Goal: Navigation & Orientation: Find specific page/section

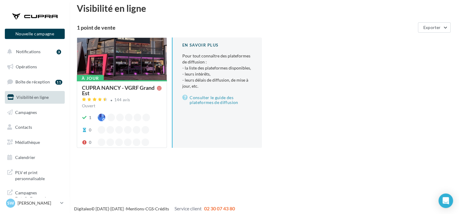
scroll to position [10, 0]
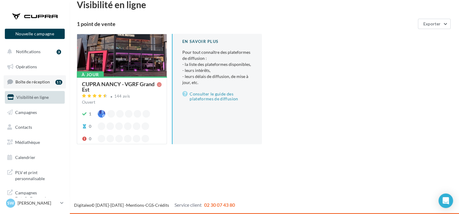
click at [34, 81] on span "Boîte de réception" at bounding box center [32, 81] width 34 height 5
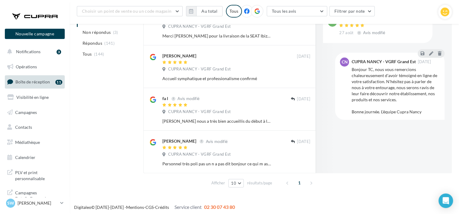
scroll to position [219, 0]
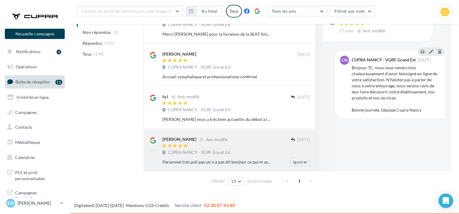
click at [245, 148] on div at bounding box center [226, 146] width 128 height 5
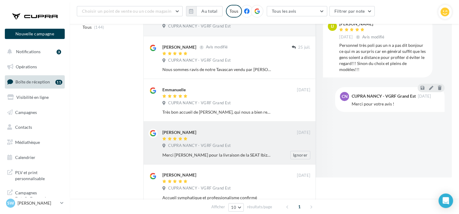
scroll to position [0, 0]
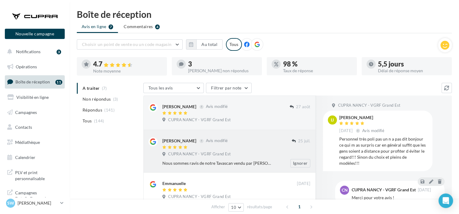
click at [267, 148] on div at bounding box center [226, 147] width 129 height 5
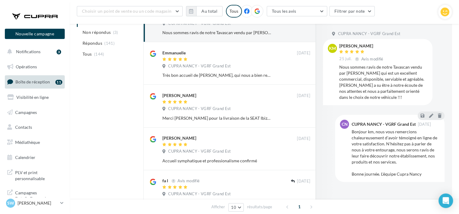
scroll to position [219, 0]
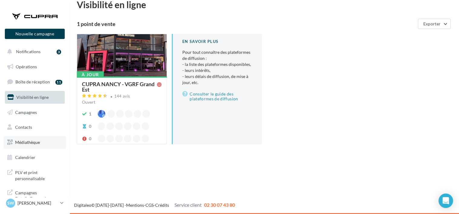
scroll to position [1, 0]
drag, startPoint x: 32, startPoint y: 41, endPoint x: 32, endPoint y: 45, distance: 3.6
click at [32, 41] on div "Nouvelle campagne Nouvelle campagne" at bounding box center [35, 26] width 60 height 38
click at [32, 46] on button "Notifications 3" at bounding box center [34, 50] width 60 height 13
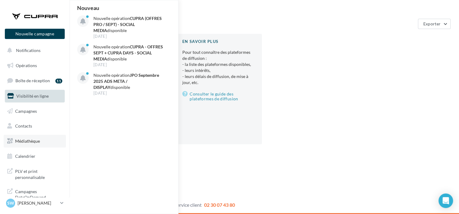
click at [29, 135] on link "Médiathèque" at bounding box center [35, 141] width 62 height 13
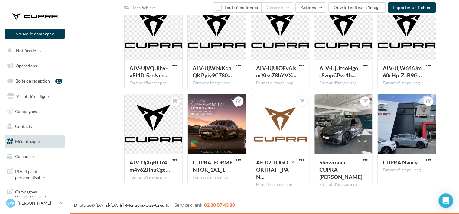
scroll to position [1, 0]
click at [36, 175] on span "PLV et print personnalisable" at bounding box center [38, 173] width 47 height 13
click at [34, 117] on link "Campagnes" at bounding box center [35, 111] width 62 height 13
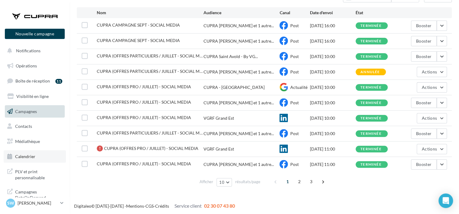
scroll to position [1, 0]
click at [50, 156] on link "Calendrier" at bounding box center [35, 156] width 62 height 13
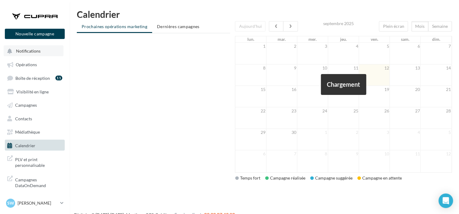
click at [40, 53] on span "Notifications" at bounding box center [28, 50] width 24 height 5
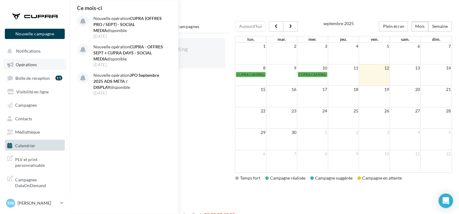
click at [37, 67] on link "Opérations" at bounding box center [35, 64] width 62 height 11
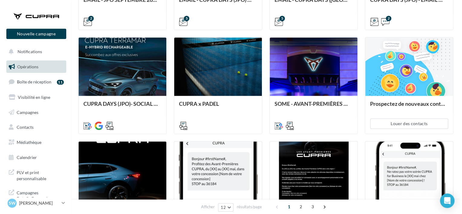
scroll to position [212, 0]
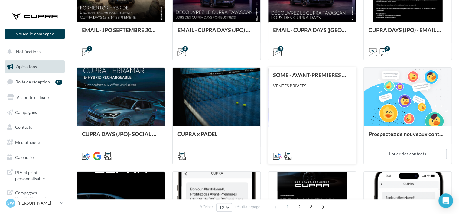
click at [291, 96] on div "SOME - AVANT-PREMIÈRES CUPRA FOR BUSINESS (VENTES PRIVEES) VENTES PRIVEES" at bounding box center [312, 115] width 78 height 86
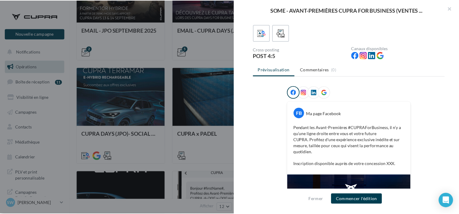
scroll to position [23, 0]
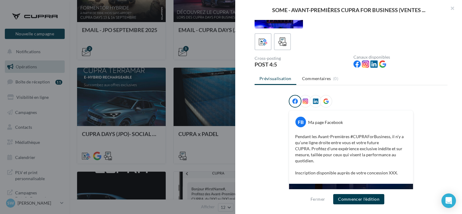
click at [170, 153] on div at bounding box center [231, 107] width 462 height 214
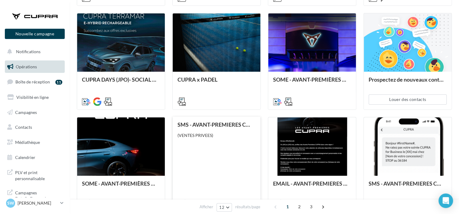
scroll to position [315, 0]
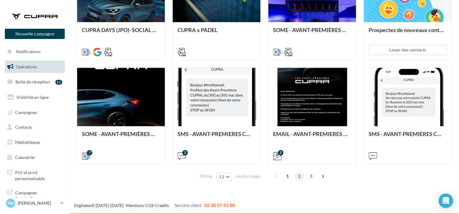
click at [294, 175] on span "2" at bounding box center [299, 176] width 10 height 10
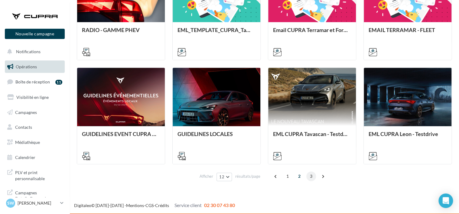
click at [312, 176] on span "3" at bounding box center [311, 176] width 10 height 10
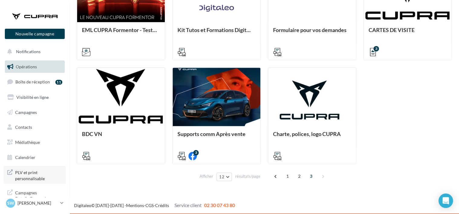
scroll to position [1, 0]
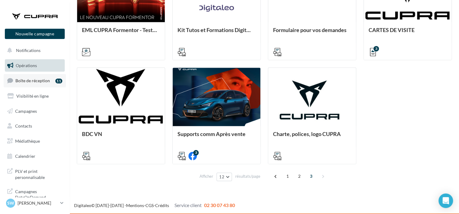
click at [42, 81] on span "Boîte de réception" at bounding box center [32, 80] width 34 height 5
